Goal: Information Seeking & Learning: Learn about a topic

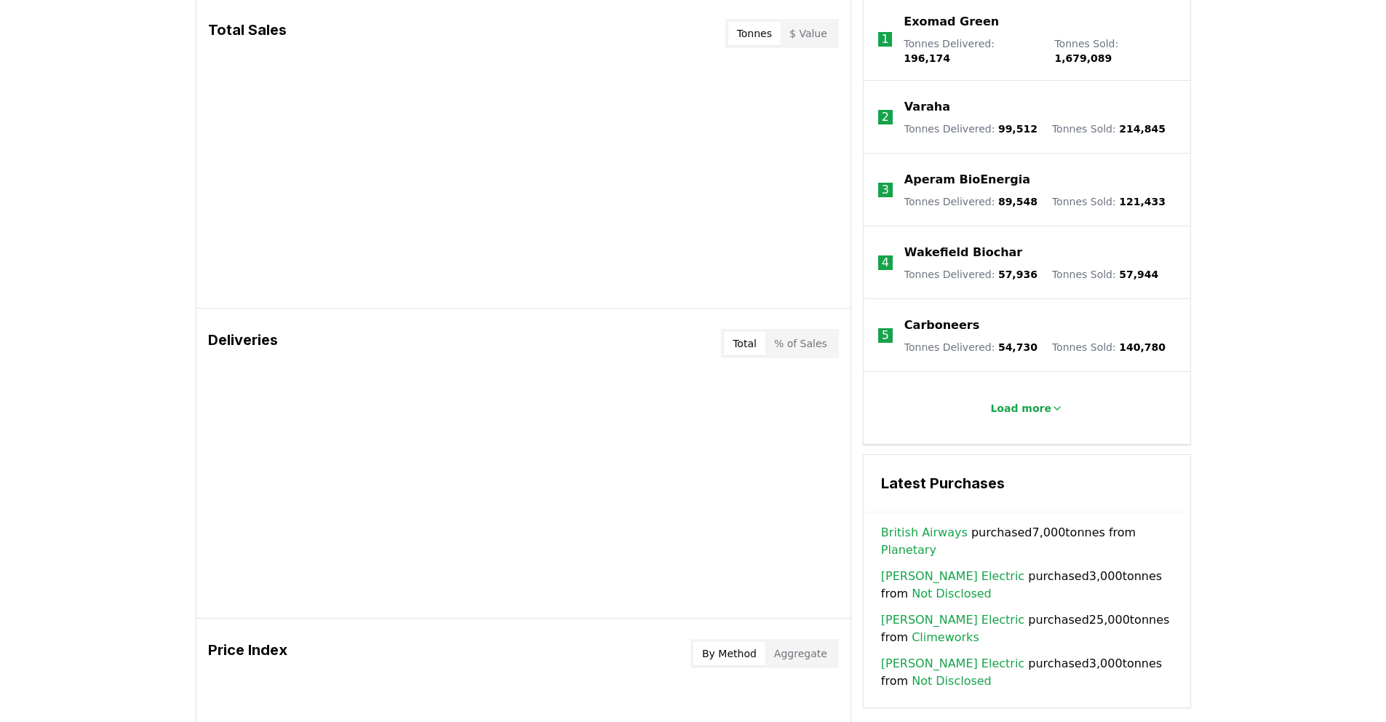
scroll to position [634, 0]
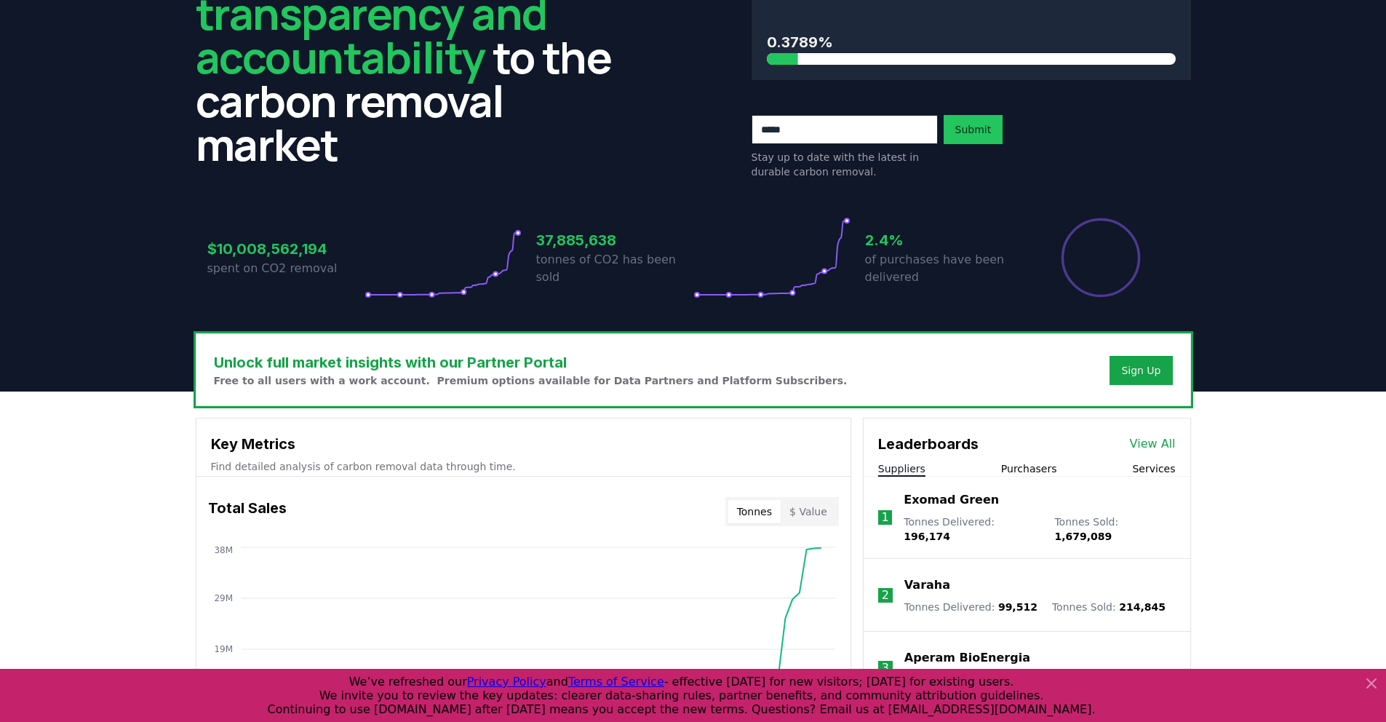
scroll to position [146, 0]
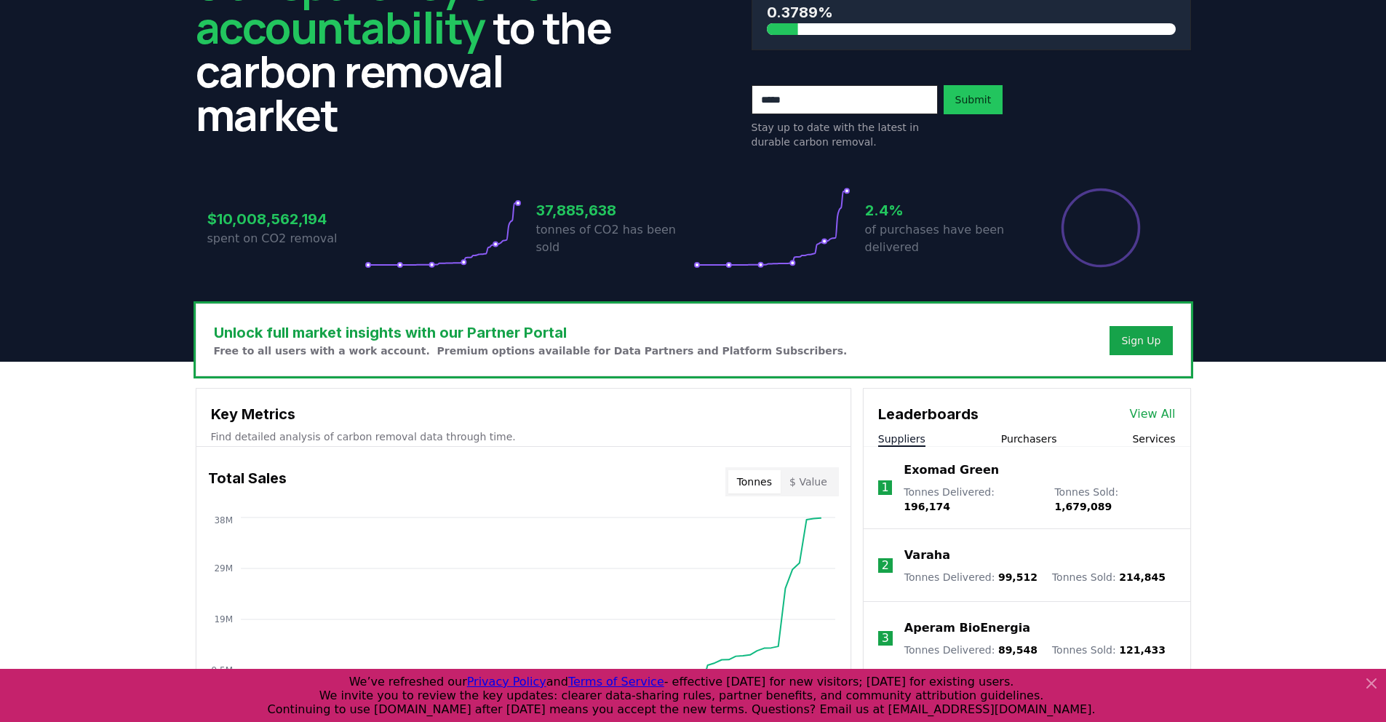
click at [1160, 434] on button "Services" at bounding box center [1153, 439] width 43 height 15
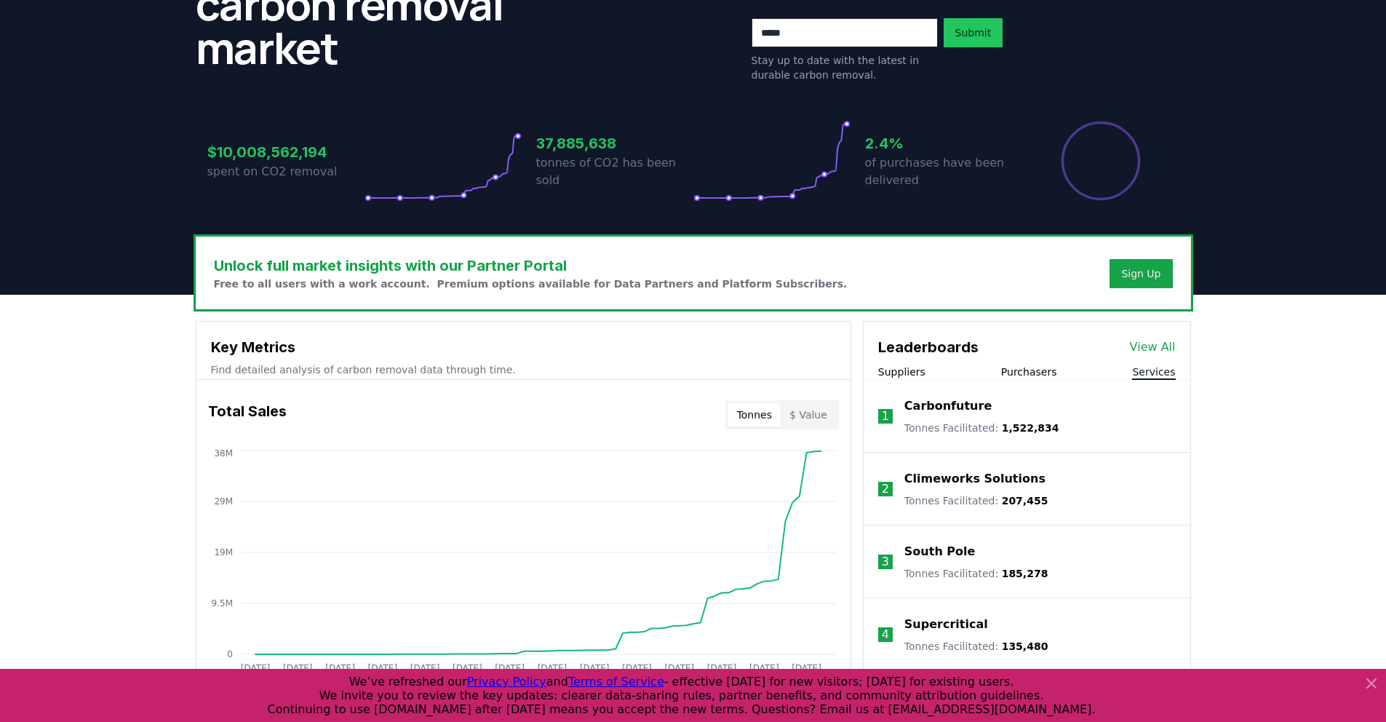
scroll to position [402, 0]
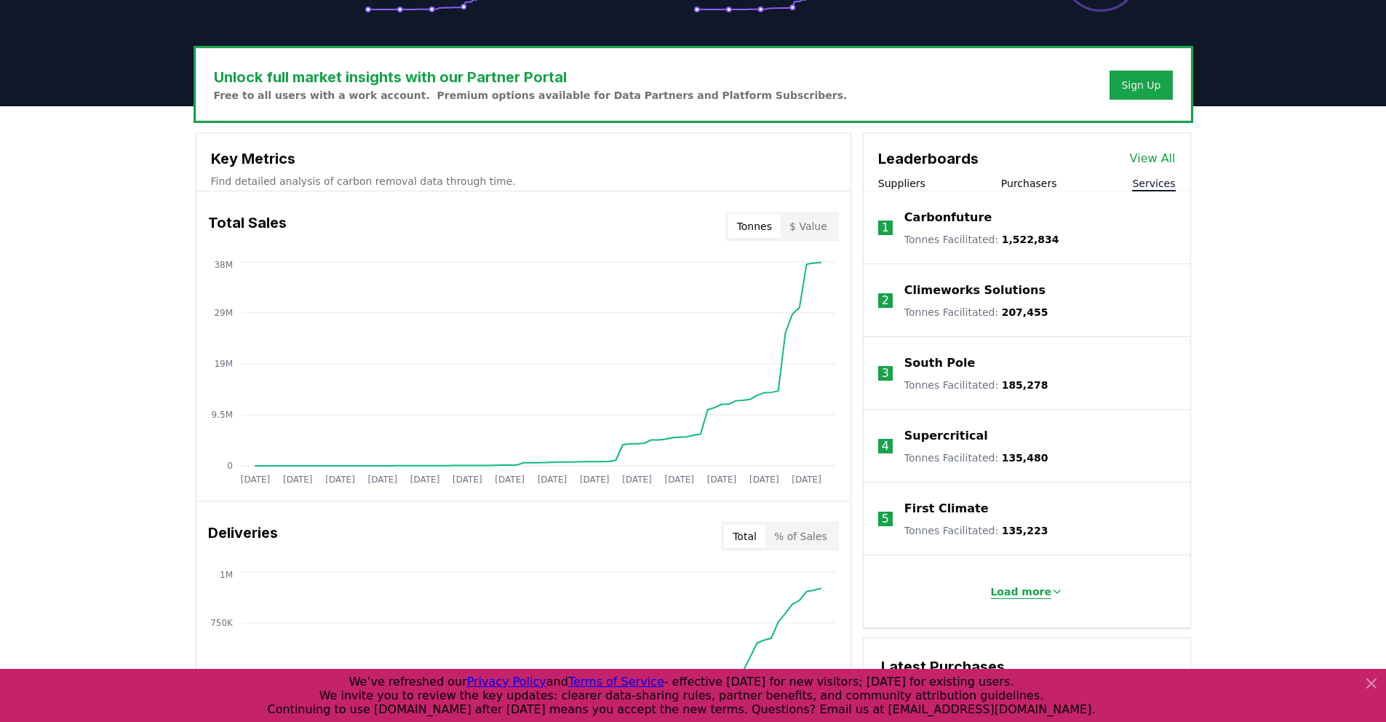
click at [1049, 601] on button "Load more" at bounding box center [1027, 591] width 96 height 29
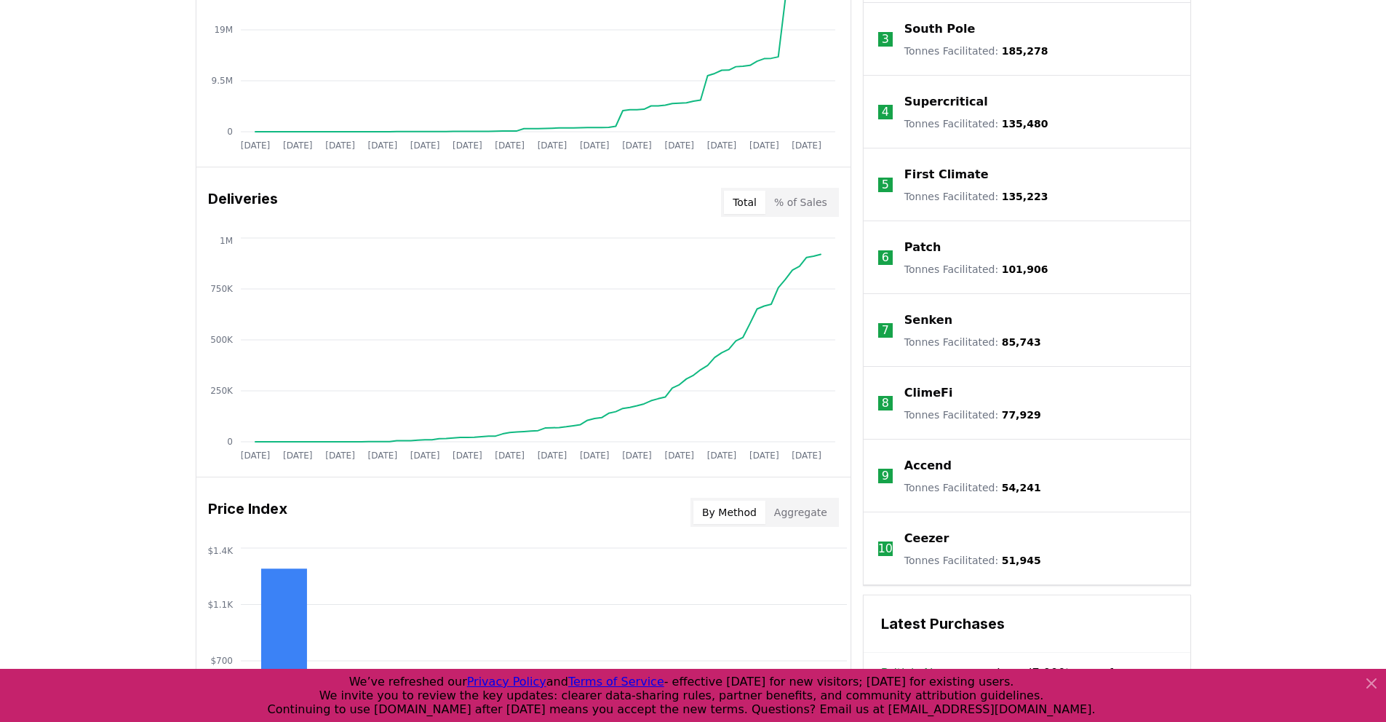
scroll to position [993, 0]
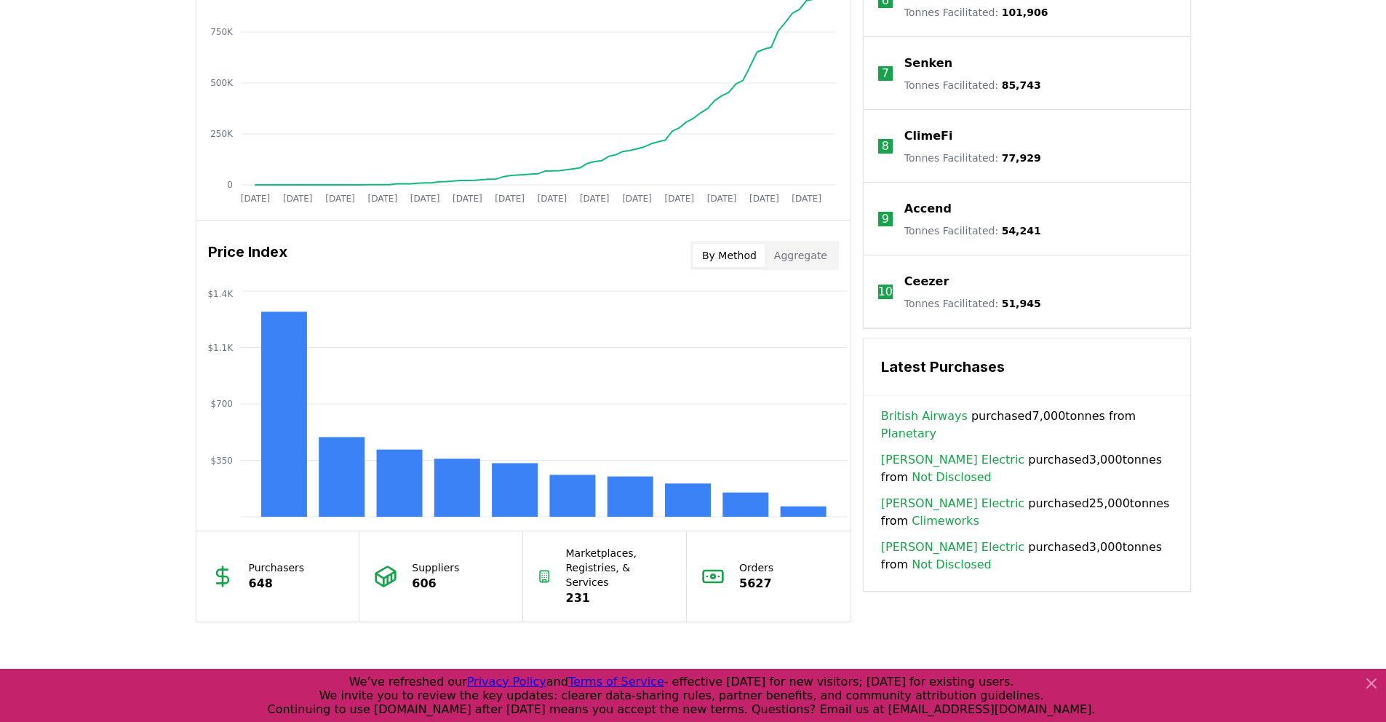
click at [933, 539] on link "[PERSON_NAME] Electric" at bounding box center [952, 547] width 143 height 17
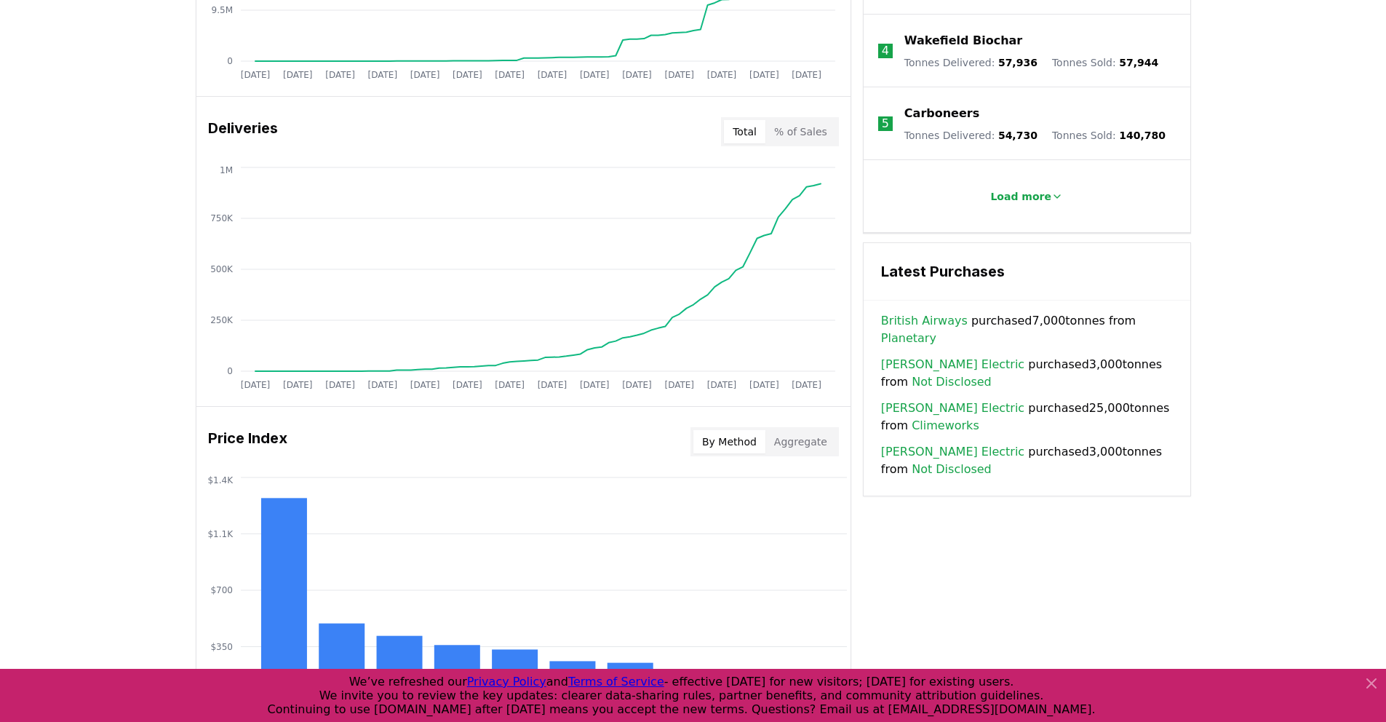
scroll to position [771, 0]
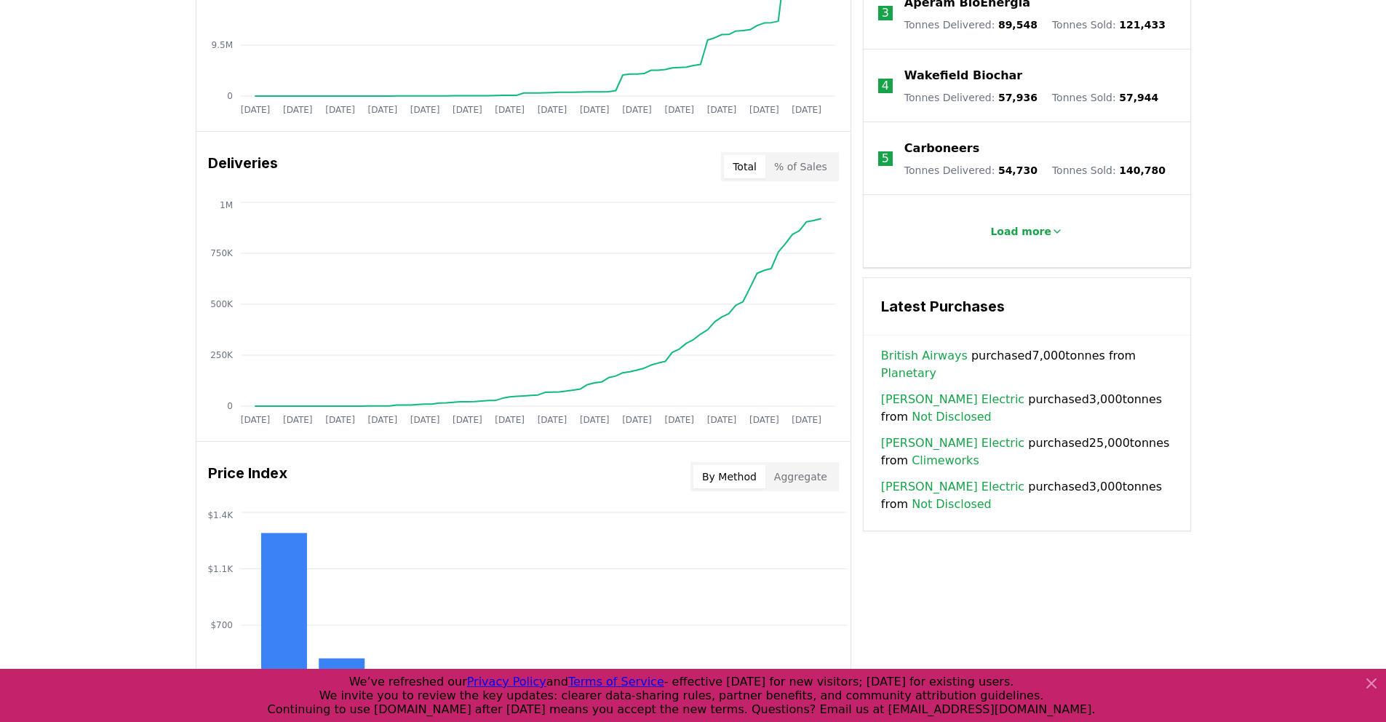
click at [921, 350] on link "British Airways" at bounding box center [924, 355] width 87 height 17
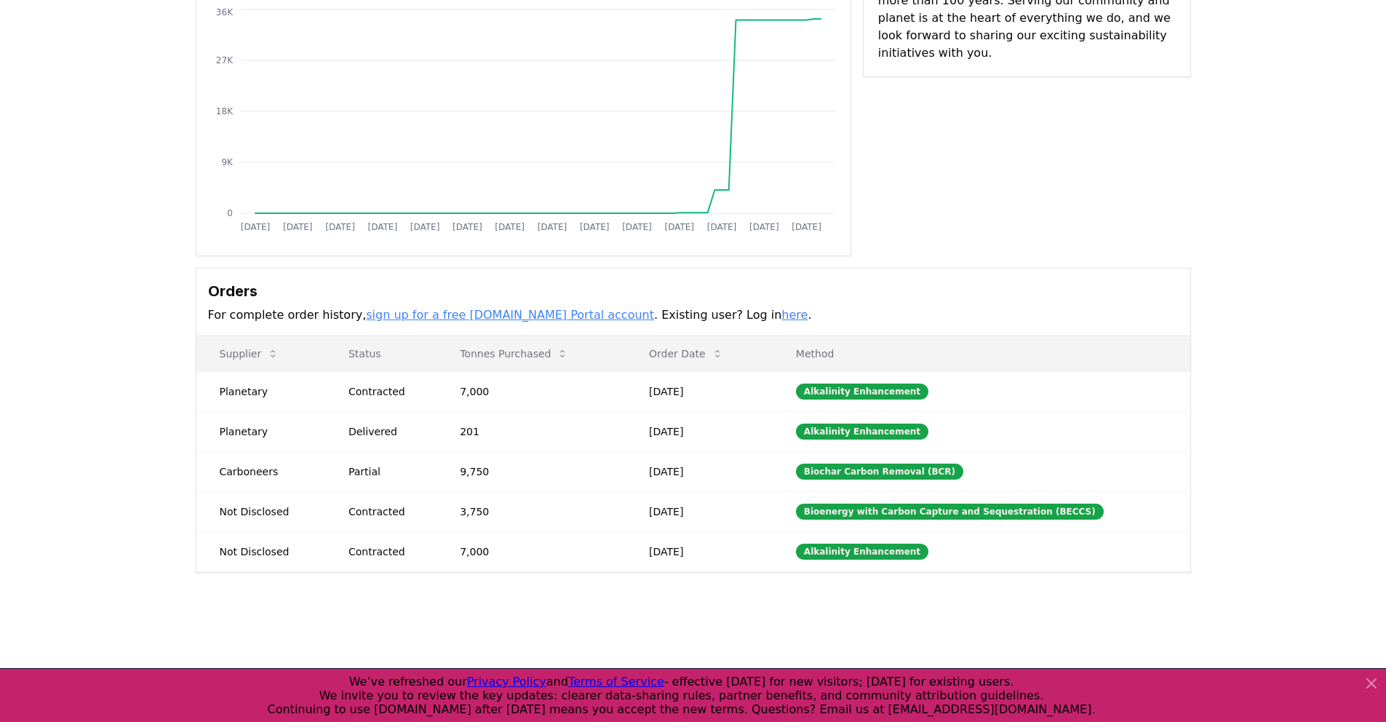
scroll to position [170, 0]
